Goal: Check status: Check status

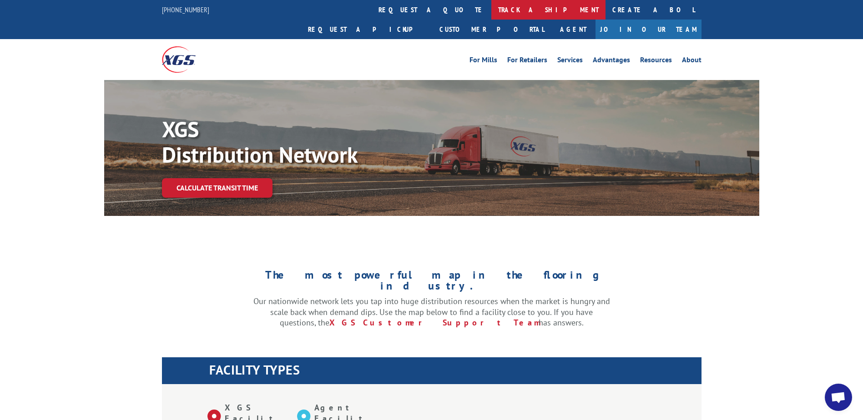
click at [491, 15] on link "track a shipment" at bounding box center [548, 10] width 114 height 20
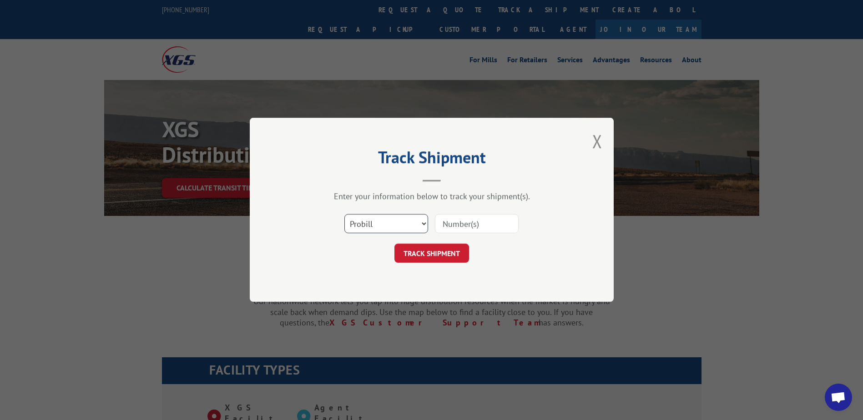
drag, startPoint x: 378, startPoint y: 221, endPoint x: 378, endPoint y: 232, distance: 10.5
click at [378, 221] on select "Select category... Probill BOL PO" at bounding box center [386, 224] width 84 height 19
select select "bol"
click at [344, 215] on select "Select category... Probill BOL PO" at bounding box center [386, 224] width 84 height 19
click at [478, 236] on div "Select category... Probill BOL PO" at bounding box center [431, 224] width 273 height 30
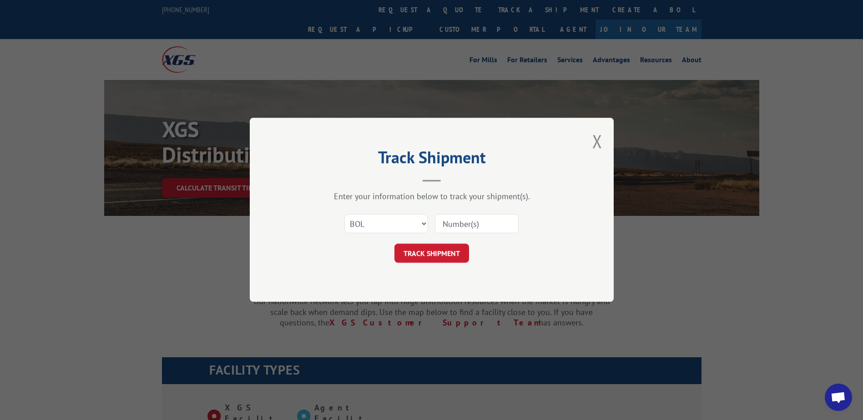
click at [481, 224] on input at bounding box center [477, 224] width 84 height 19
paste input "Shipment 0002846078 / 1"
drag, startPoint x: 479, startPoint y: 223, endPoint x: 388, endPoint y: 219, distance: 90.6
click at [388, 219] on div "Select category... Probill BOL PO Shipment 0002846078" at bounding box center [431, 224] width 273 height 30
type input "2846078"
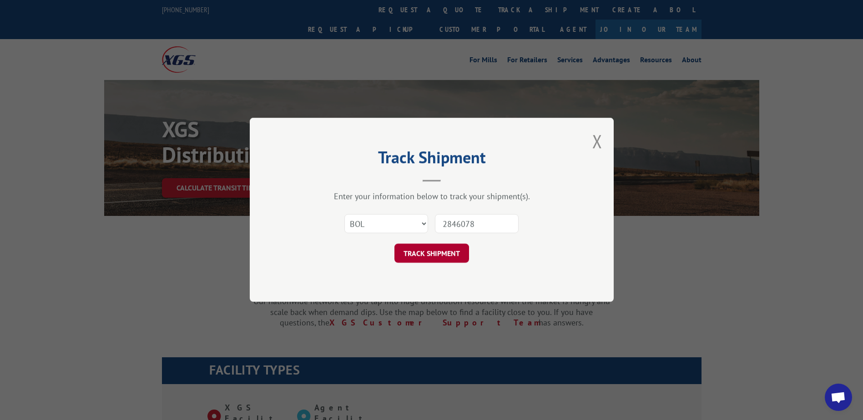
click at [453, 252] on button "TRACK SHIPMENT" at bounding box center [431, 253] width 75 height 19
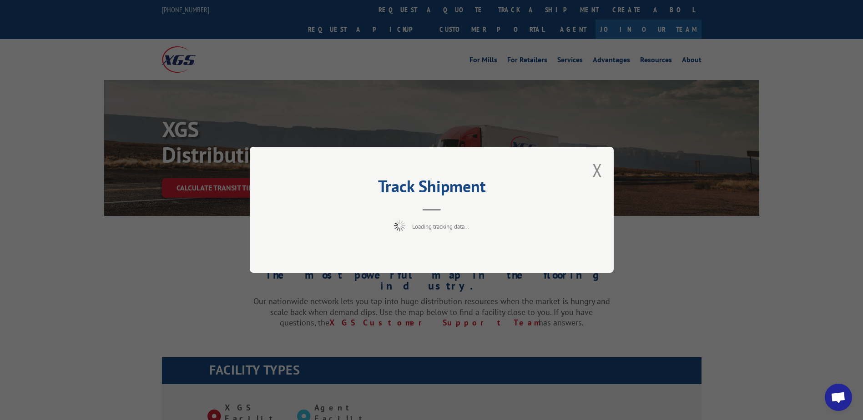
drag, startPoint x: 453, startPoint y: 252, endPoint x: 393, endPoint y: 166, distance: 105.4
click at [393, 166] on div "Track Shipment Loading tracking data..." at bounding box center [432, 210] width 364 height 126
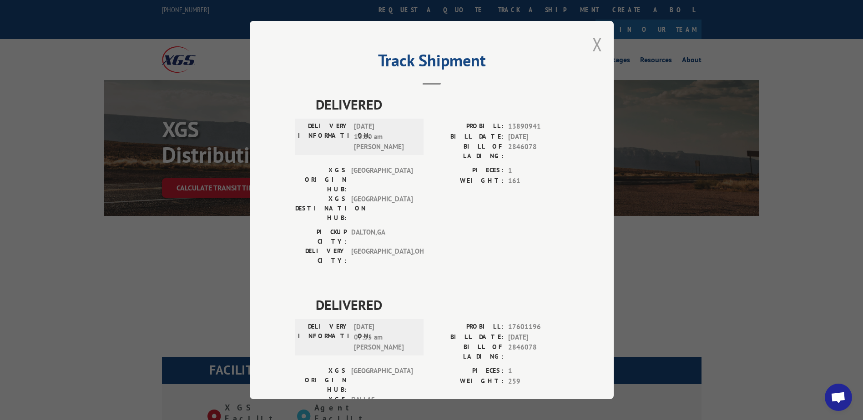
click at [593, 40] on button "Close modal" at bounding box center [597, 44] width 10 height 24
